Goal: Task Accomplishment & Management: Manage account settings

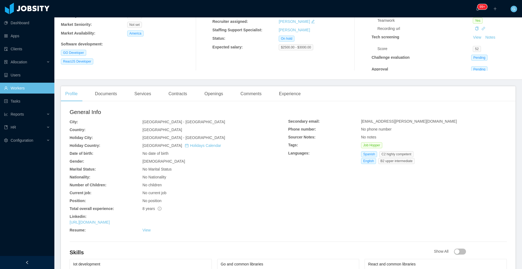
scroll to position [75, 0]
click at [109, 219] on link "[URL][DOMAIN_NAME]" at bounding box center [90, 221] width 40 height 4
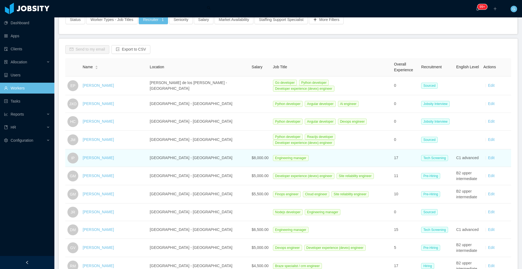
scroll to position [58, 0]
click at [92, 155] on link "Igor Portela" at bounding box center [98, 157] width 31 height 4
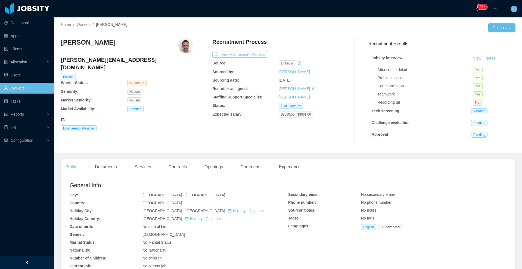
click at [247, 56] on button "View Recruitment Process" at bounding box center [239, 54] width 55 height 7
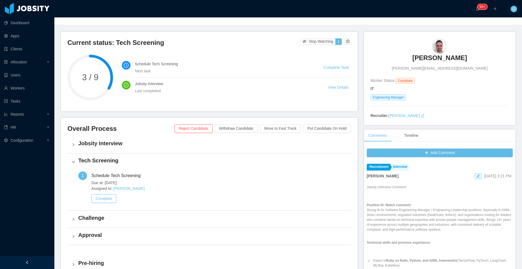
scroll to position [24, 0]
click at [418, 157] on div "Add Comment Recruitment Interview Guido Fernandez Sep 10th, 2025 3:21 PM Jobsit…" at bounding box center [440, 237] width 146 height 176
click at [419, 154] on button "Add Comment" at bounding box center [440, 153] width 146 height 9
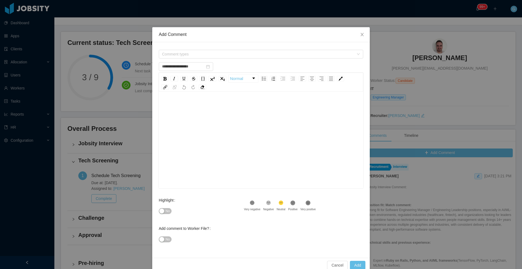
click at [188, 49] on div "Comment types" at bounding box center [261, 54] width 205 height 11
click at [183, 56] on span "Comment types" at bounding box center [258, 53] width 192 height 5
click at [167, 78] on span "Recruitment" at bounding box center [262, 74] width 196 height 7
click at [160, 78] on span at bounding box center [160, 75] width 7 height 7
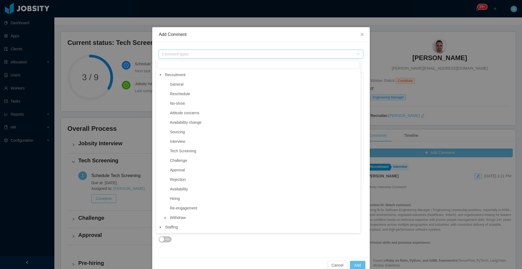
click at [168, 86] on span at bounding box center [165, 84] width 7 height 7
click at [176, 85] on span "General" at bounding box center [177, 84] width 14 height 4
type input "**********"
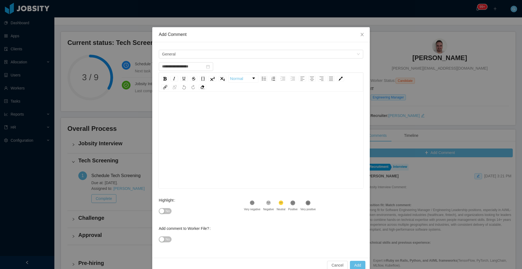
click at [175, 109] on div "rdw-editor" at bounding box center [261, 106] width 196 height 11
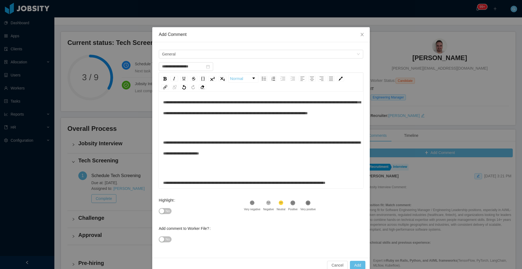
scroll to position [0, 0]
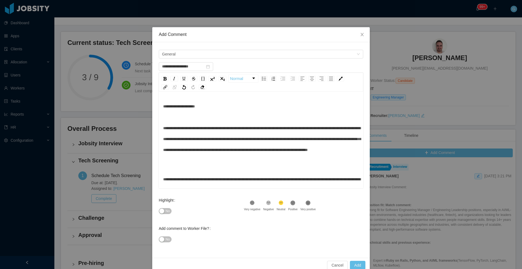
click at [166, 208] on span "No" at bounding box center [168, 210] width 4 height 5
click at [162, 240] on button "No" at bounding box center [165, 239] width 13 height 6
click at [356, 262] on button "Add" at bounding box center [358, 265] width 16 height 9
type input "**********"
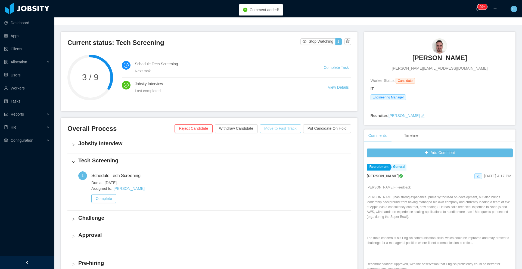
click at [280, 128] on button "Move to Fast Track" at bounding box center [280, 128] width 41 height 9
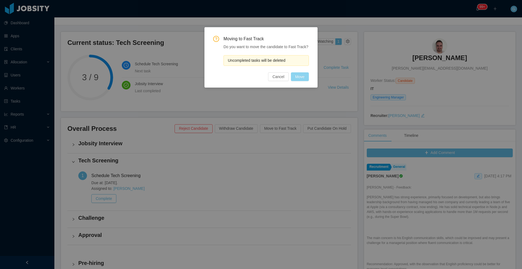
click at [295, 77] on button "Move" at bounding box center [300, 76] width 18 height 9
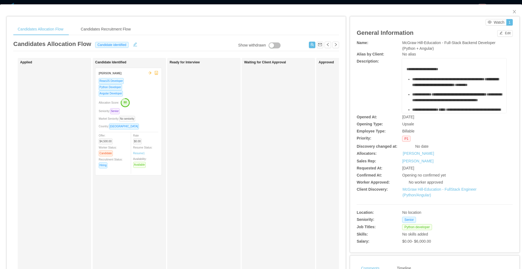
scroll to position [58, 0]
